Goal: Transaction & Acquisition: Obtain resource

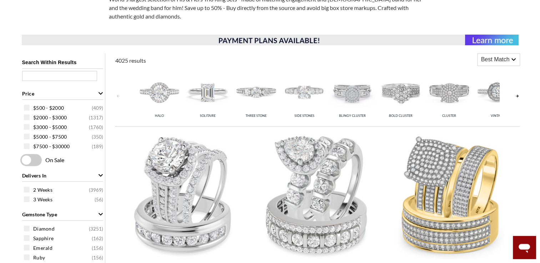
scroll to position [250, 0]
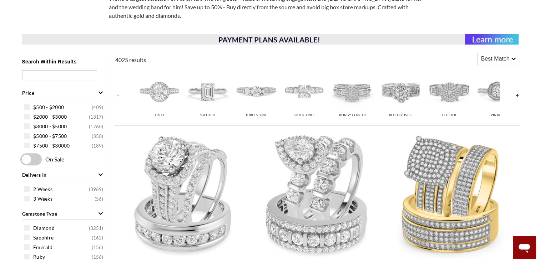
click at [205, 98] on img at bounding box center [207, 91] width 45 height 45
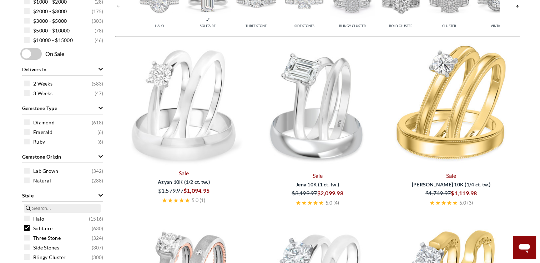
scroll to position [357, 0]
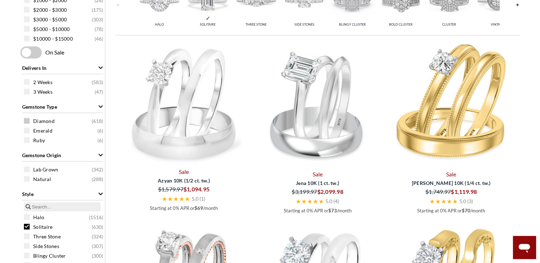
click at [29, 120] on span at bounding box center [27, 121] width 6 height 6
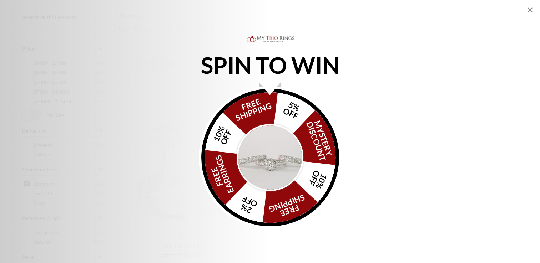
click at [277, 160] on img "Alia popup" at bounding box center [270, 157] width 67 height 67
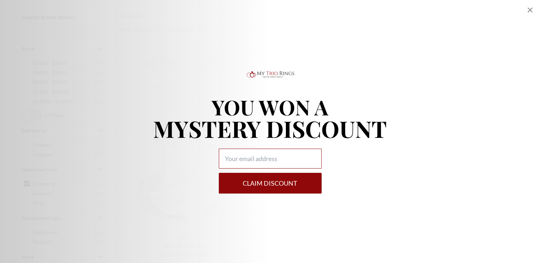
click at [248, 155] on input "Alia popup" at bounding box center [270, 159] width 103 height 20
click at [257, 161] on input "[EMAIL_ADDRESS][DOMAIN_NAME]" at bounding box center [270, 159] width 103 height 20
click at [273, 162] on input "[EMAIL_ADDRESS][DOMAIN_NAME]" at bounding box center [270, 159] width 103 height 20
type input "d"
click at [273, 161] on input "Alia popup" at bounding box center [270, 159] width 103 height 20
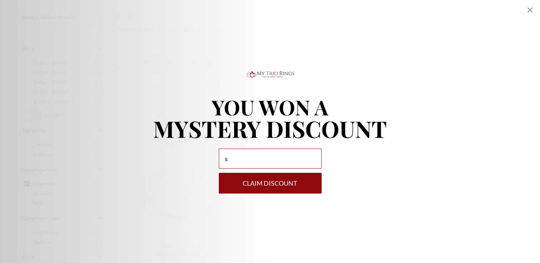
type input "[EMAIL_ADDRESS][DOMAIN_NAME]"
click at [266, 183] on button "Claim DISCOUNT" at bounding box center [270, 183] width 103 height 21
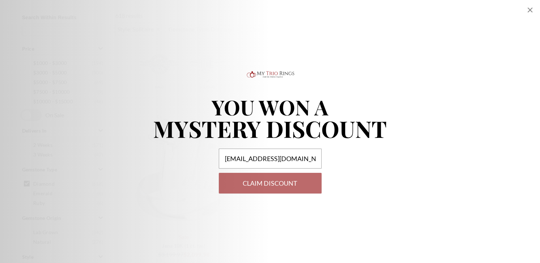
select select "US"
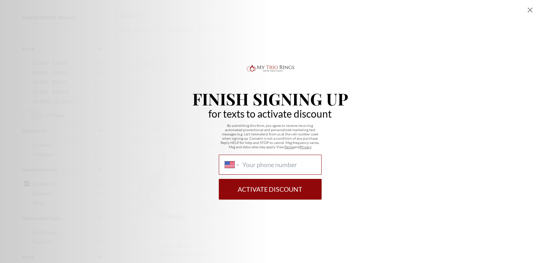
click at [258, 163] on input "International [GEOGRAPHIC_DATA] [GEOGRAPHIC_DATA] [GEOGRAPHIC_DATA] [GEOGRAPHIC…" at bounding box center [278, 165] width 73 height 8
type input "[PHONE_NUMBER]"
click at [269, 185] on button "Activate Discount" at bounding box center [270, 189] width 103 height 21
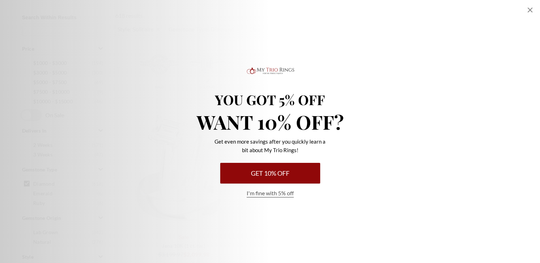
click at [270, 170] on button "Get 10% Off" at bounding box center [270, 173] width 100 height 21
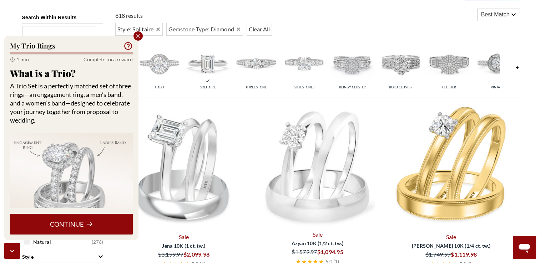
click at [86, 223] on icon at bounding box center [89, 224] width 6 height 6
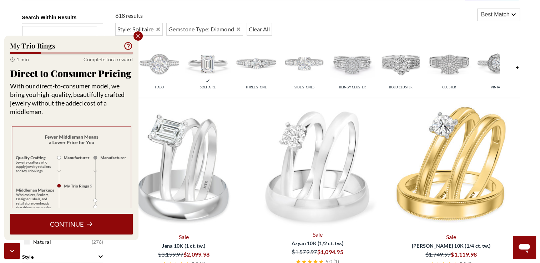
click at [81, 222] on button "Continue" at bounding box center [71, 224] width 123 height 21
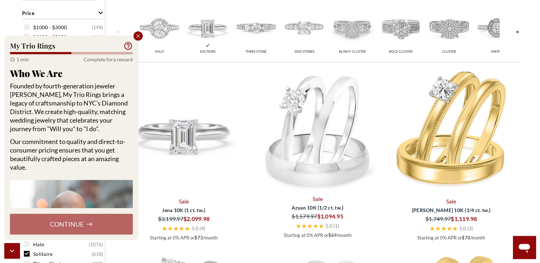
scroll to position [330, 0]
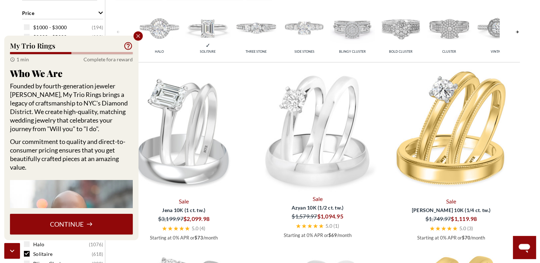
click at [123, 218] on button "Continue" at bounding box center [71, 224] width 123 height 21
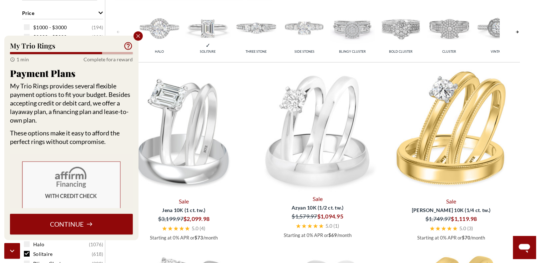
click at [98, 222] on button "Continue" at bounding box center [71, 224] width 123 height 21
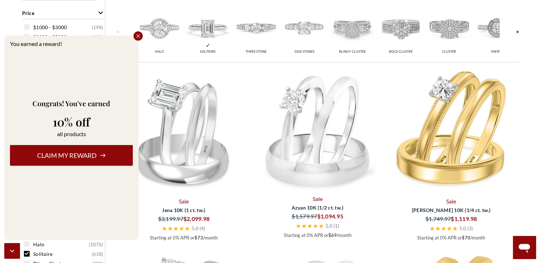
click at [115, 152] on button "Claim my reward" at bounding box center [71, 155] width 123 height 21
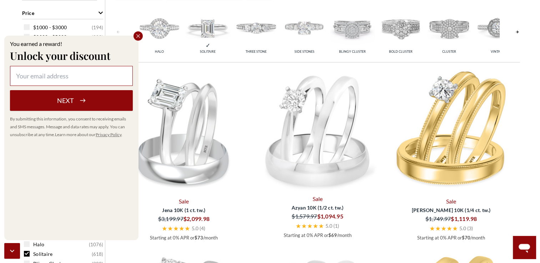
click at [96, 71] on input at bounding box center [71, 76] width 123 height 20
type input "[EMAIL_ADDRESS][DOMAIN_NAME]"
click at [64, 97] on button "Next" at bounding box center [71, 100] width 123 height 21
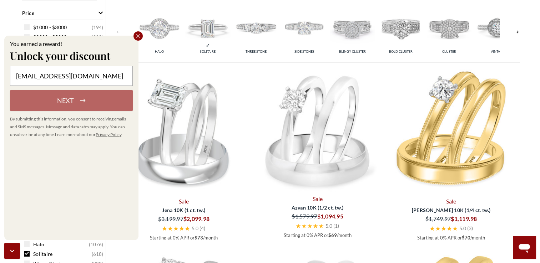
select select "US"
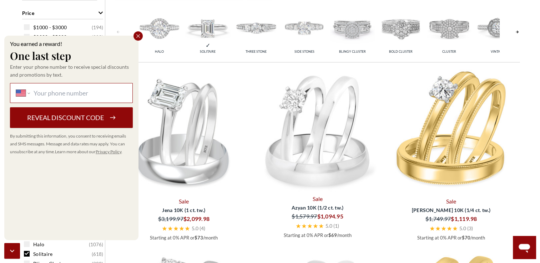
click at [94, 91] on input "International [GEOGRAPHIC_DATA] [GEOGRAPHIC_DATA] [GEOGRAPHIC_DATA] [GEOGRAPHIC…" at bounding box center [80, 93] width 93 height 8
type input "[PHONE_NUMBER]"
click at [81, 117] on button "Reveal discount code" at bounding box center [71, 117] width 123 height 21
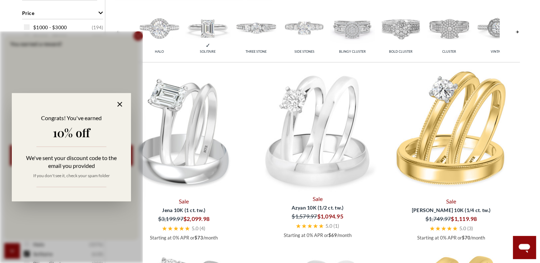
click at [71, 181] on div "Congrats! You've earned 10% off We've sent your discount code to the email you …" at bounding box center [71, 154] width 105 height 80
click at [71, 183] on div "Congrats! You've earned 10% off We've sent your discount code to the email you …" at bounding box center [71, 154] width 105 height 80
